Goal: Information Seeking & Learning: Learn about a topic

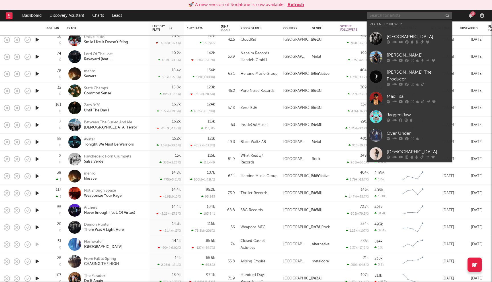
click at [400, 15] on input "text" at bounding box center [409, 15] width 85 height 7
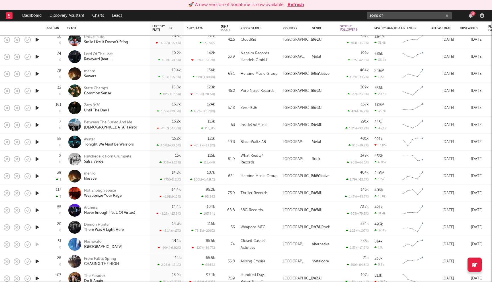
type input "sons of"
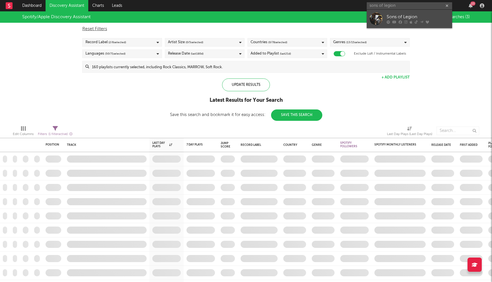
type input "sons of legion"
click at [392, 19] on div "Sons of Legion" at bounding box center [418, 17] width 63 height 7
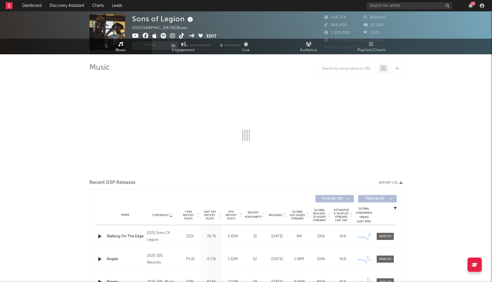
select select "6m"
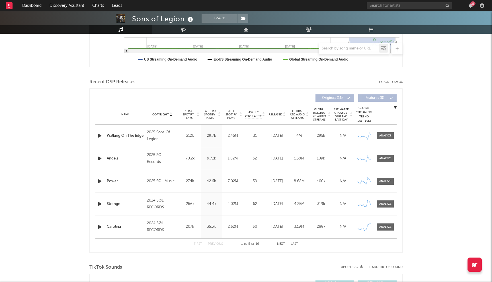
scroll to position [186, 0]
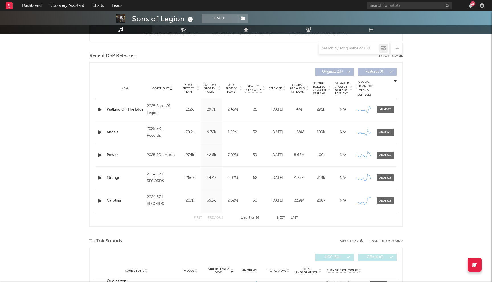
click at [210, 88] on span "Last Day Spotify Plays" at bounding box center [209, 88] width 15 height 10
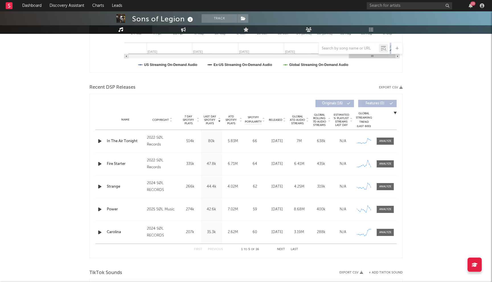
scroll to position [88, 0]
